Goal: Information Seeking & Learning: Learn about a topic

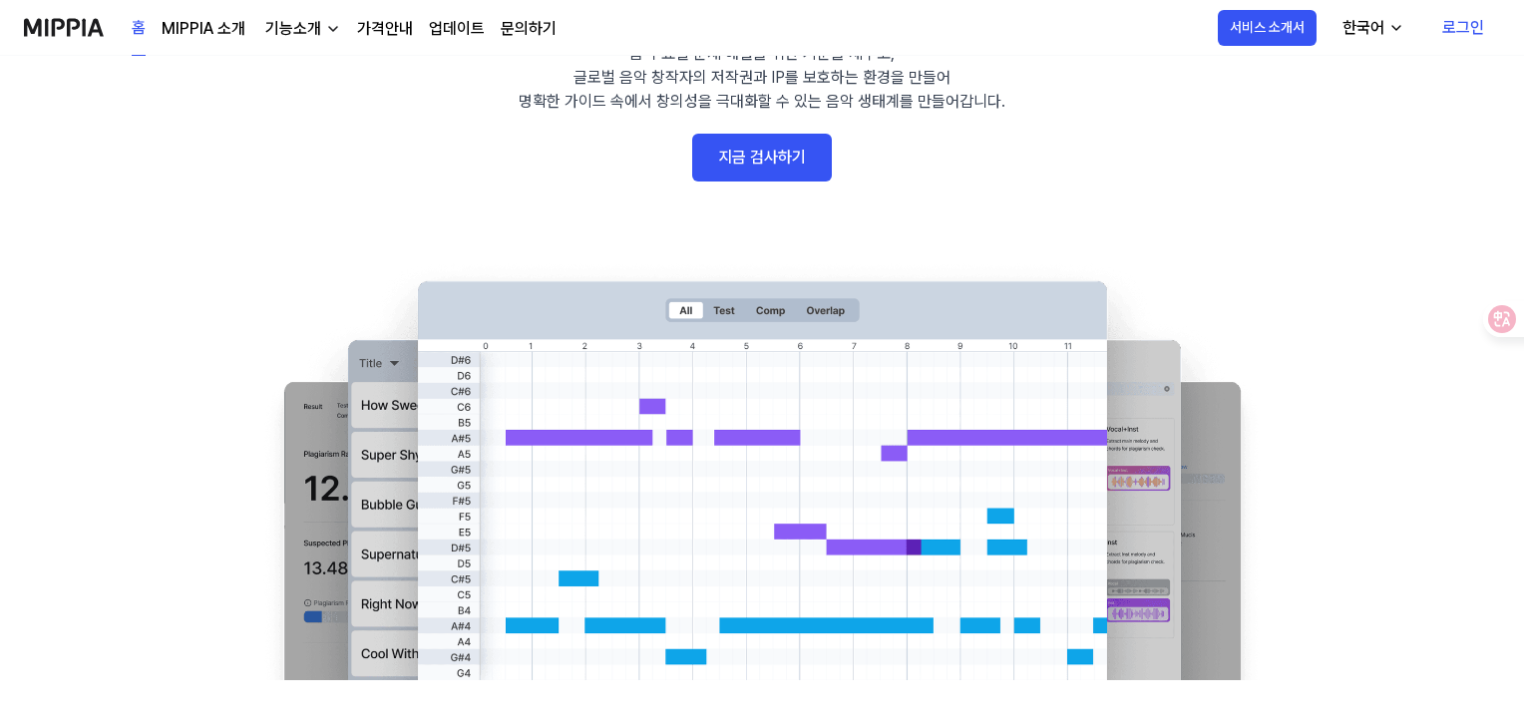
scroll to position [100, 0]
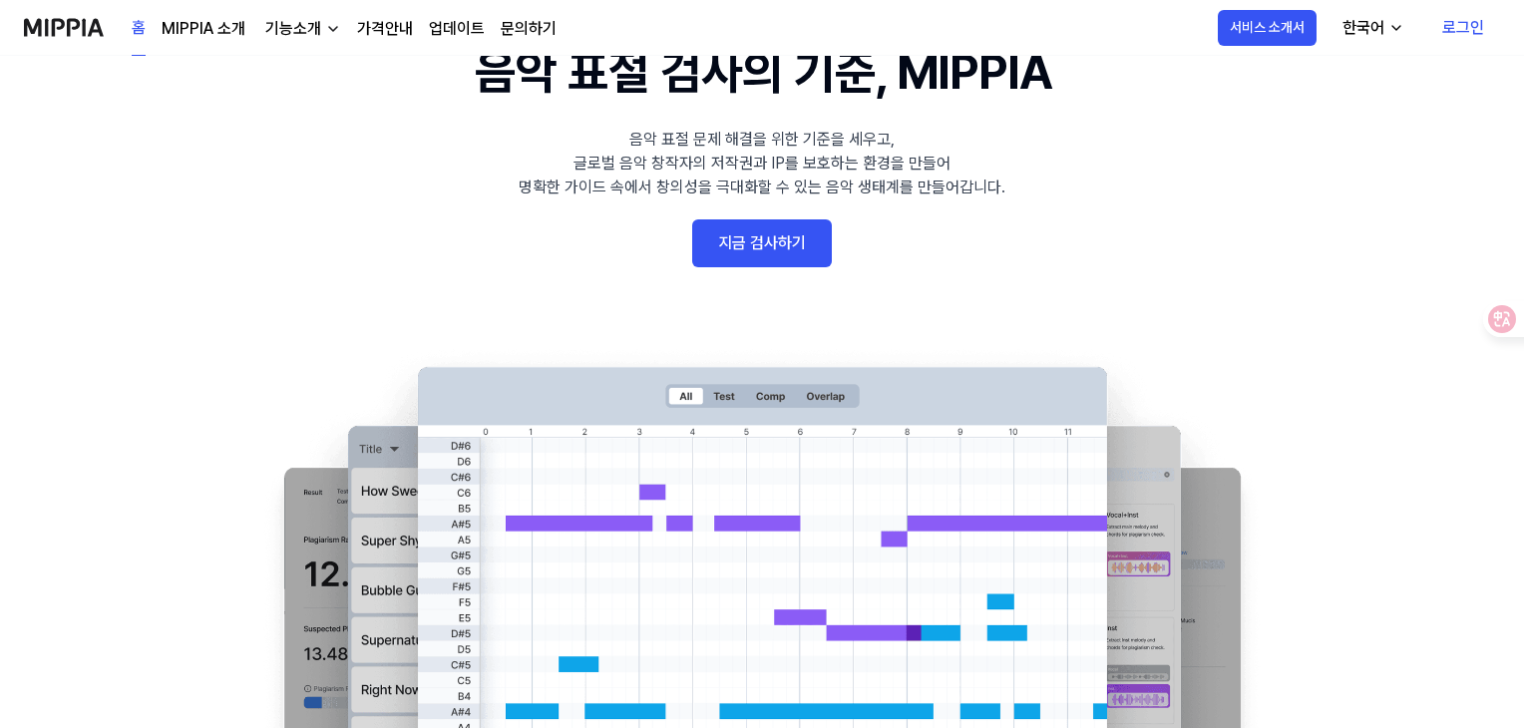
click at [800, 236] on link "지금 검사하기" at bounding box center [762, 243] width 140 height 48
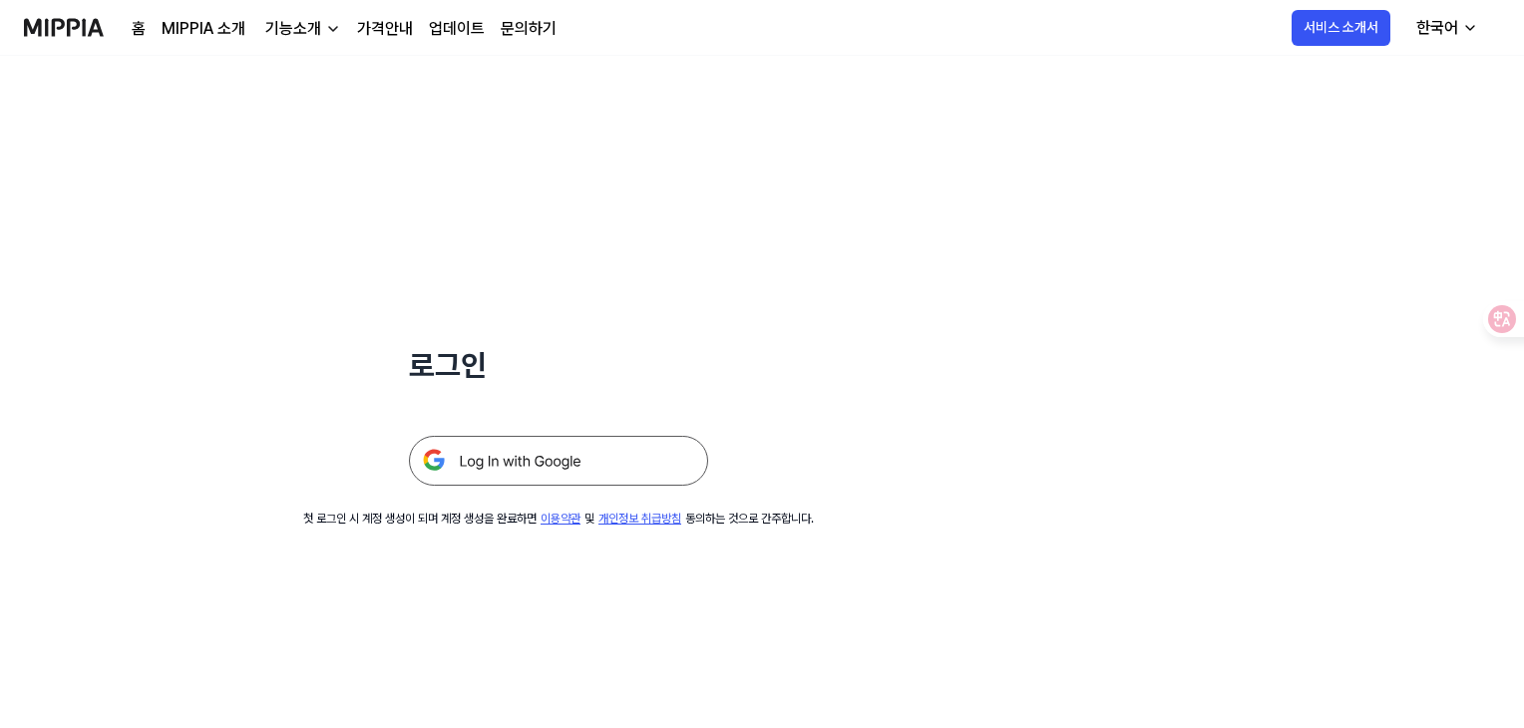
click at [590, 460] on img at bounding box center [558, 461] width 299 height 50
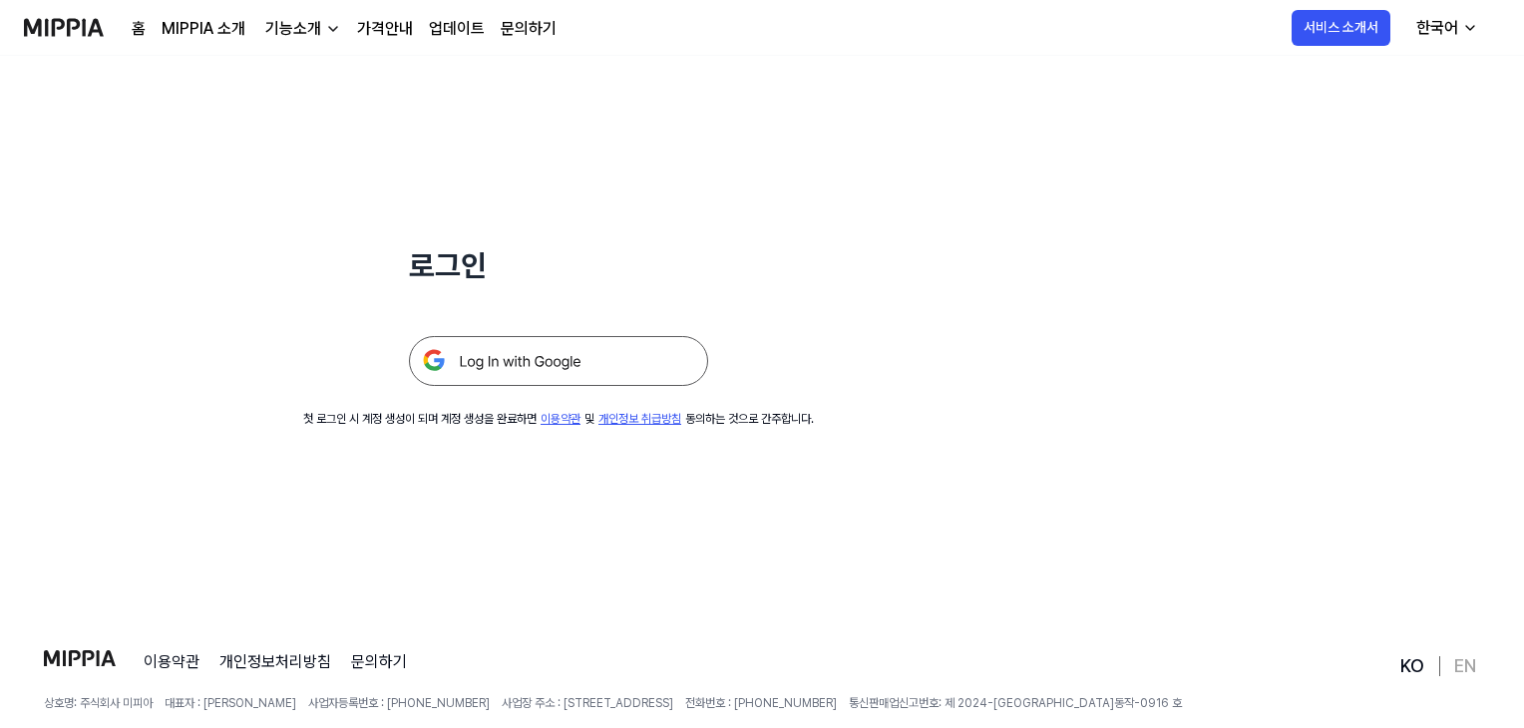
scroll to position [191, 0]
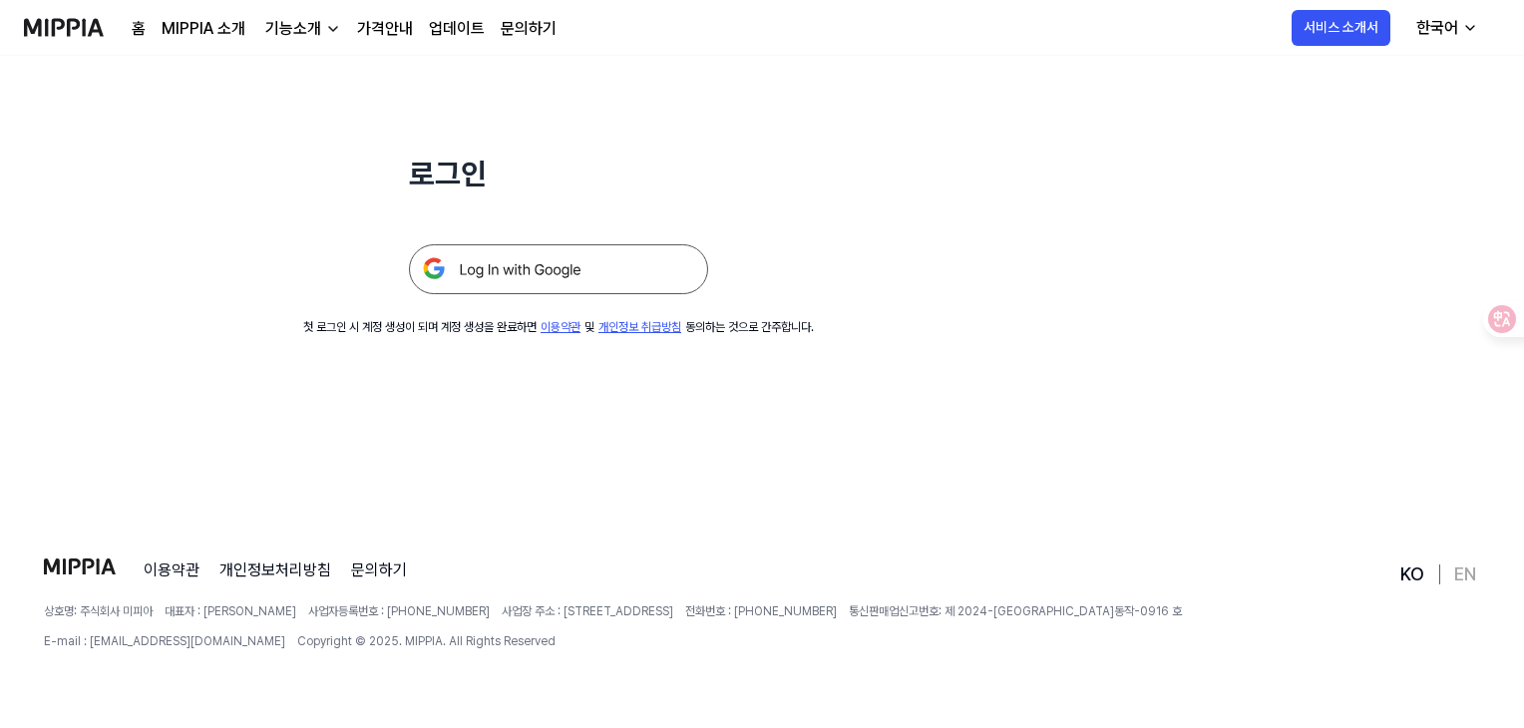
click at [383, 37] on link "가격안내" at bounding box center [385, 29] width 56 height 24
